Goal: Task Accomplishment & Management: Manage account settings

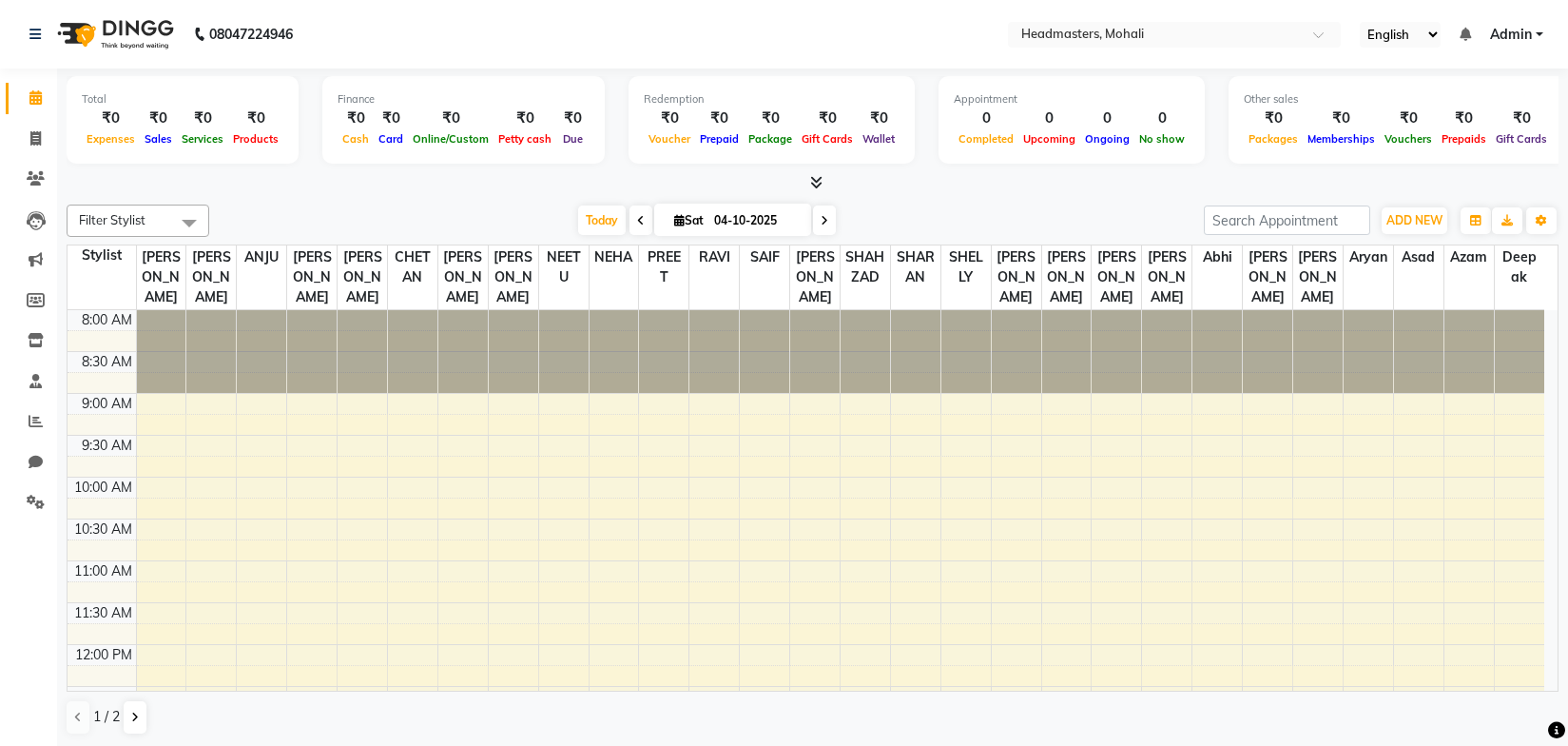
click at [1082, 37] on input "text" at bounding box center [1154, 36] width 275 height 19
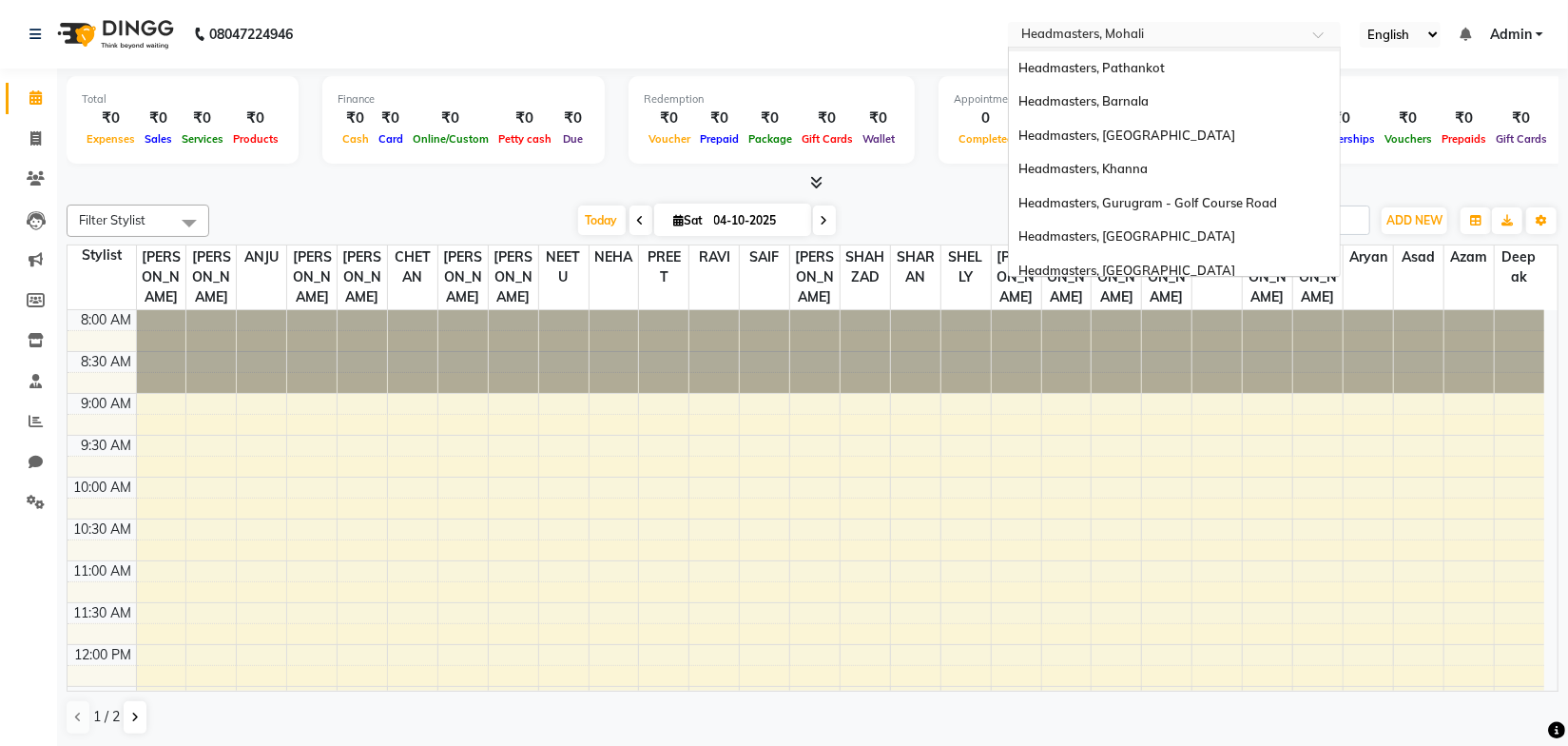
scroll to position [346, 0]
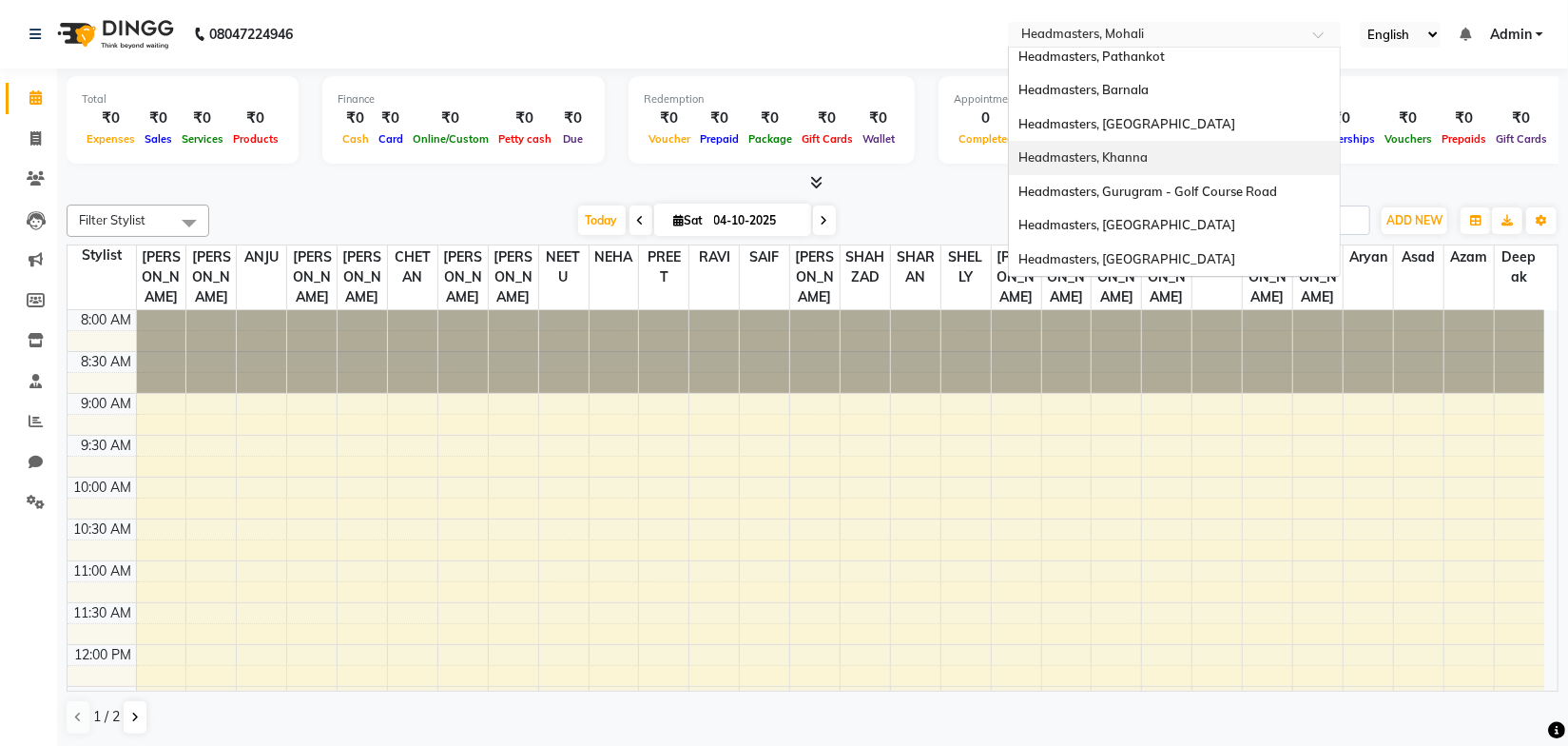
click at [1133, 160] on span "Headmasters, Khanna" at bounding box center [1082, 157] width 129 height 16
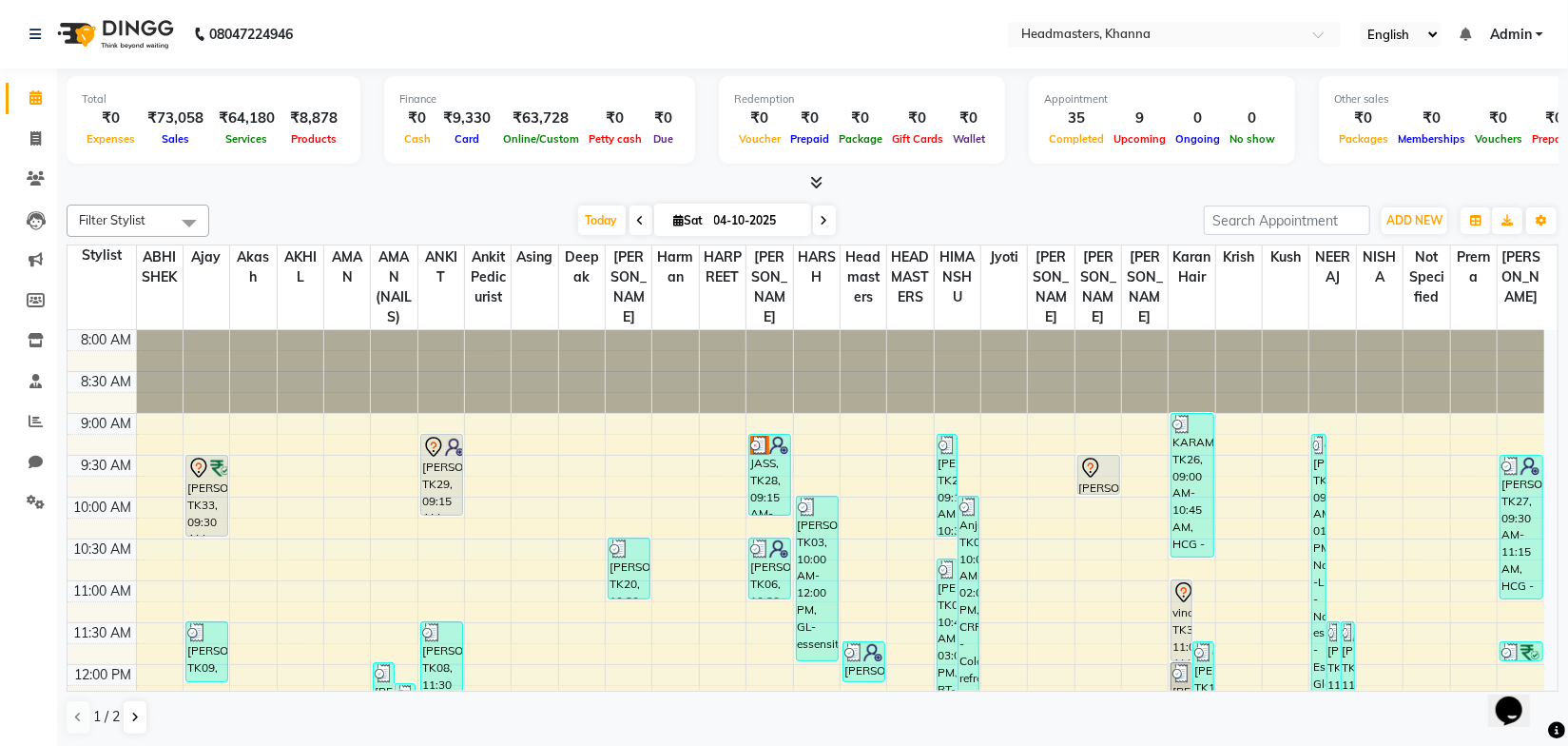
click at [1042, 189] on div at bounding box center [812, 183] width 1492 height 20
click at [408, 202] on div "Filter Stylist Select All ABHISHEK [PERSON_NAME] Akash [PERSON_NAME] [PERSON_NA…" at bounding box center [812, 469] width 1492 height 546
drag, startPoint x: 27, startPoint y: 499, endPoint x: 43, endPoint y: 496, distance: 16.3
click at [27, 499] on icon at bounding box center [35, 502] width 18 height 15
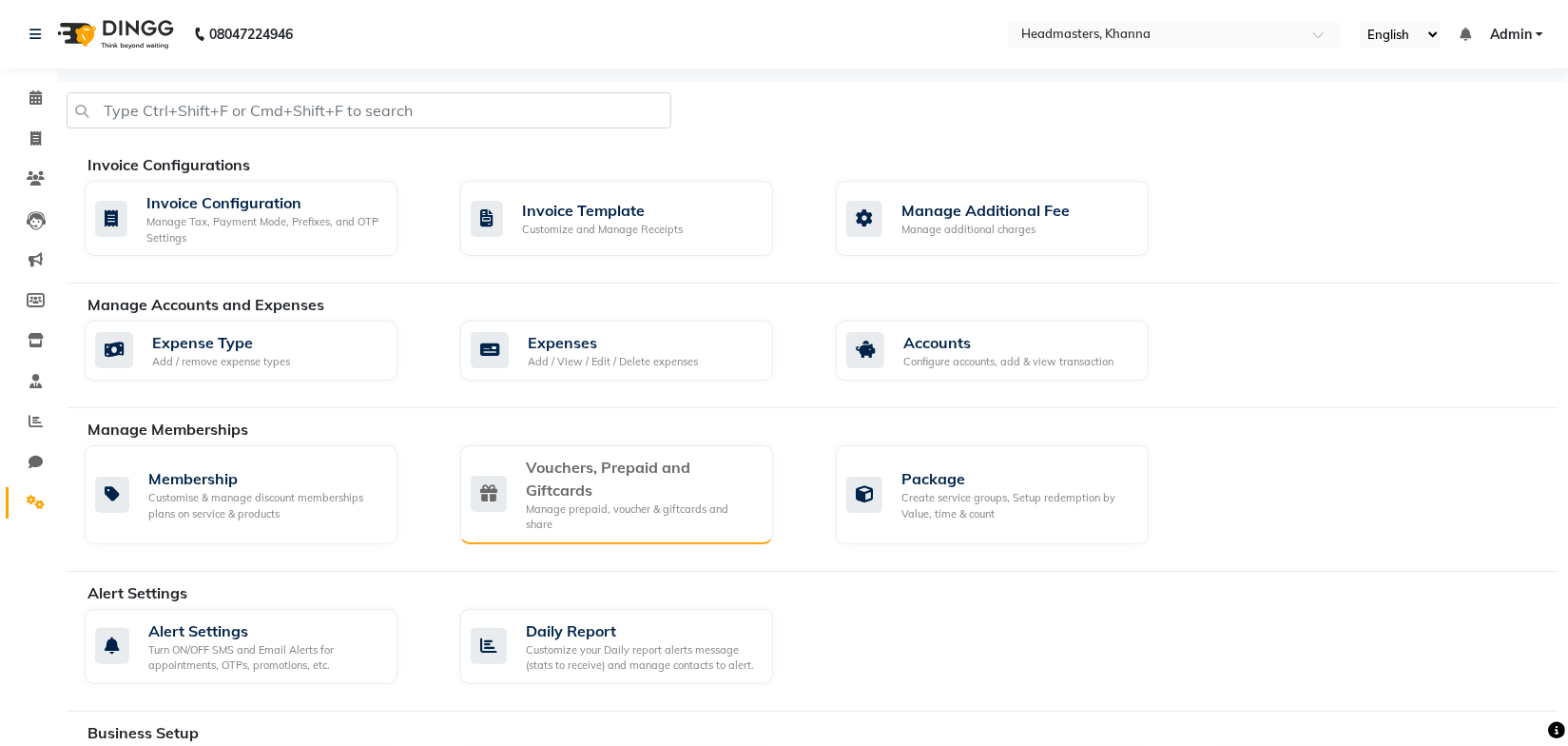
click at [622, 492] on div "Vouchers, Prepaid and Giftcards" at bounding box center [641, 478] width 232 height 46
